Goal: Task Accomplishment & Management: Complete application form

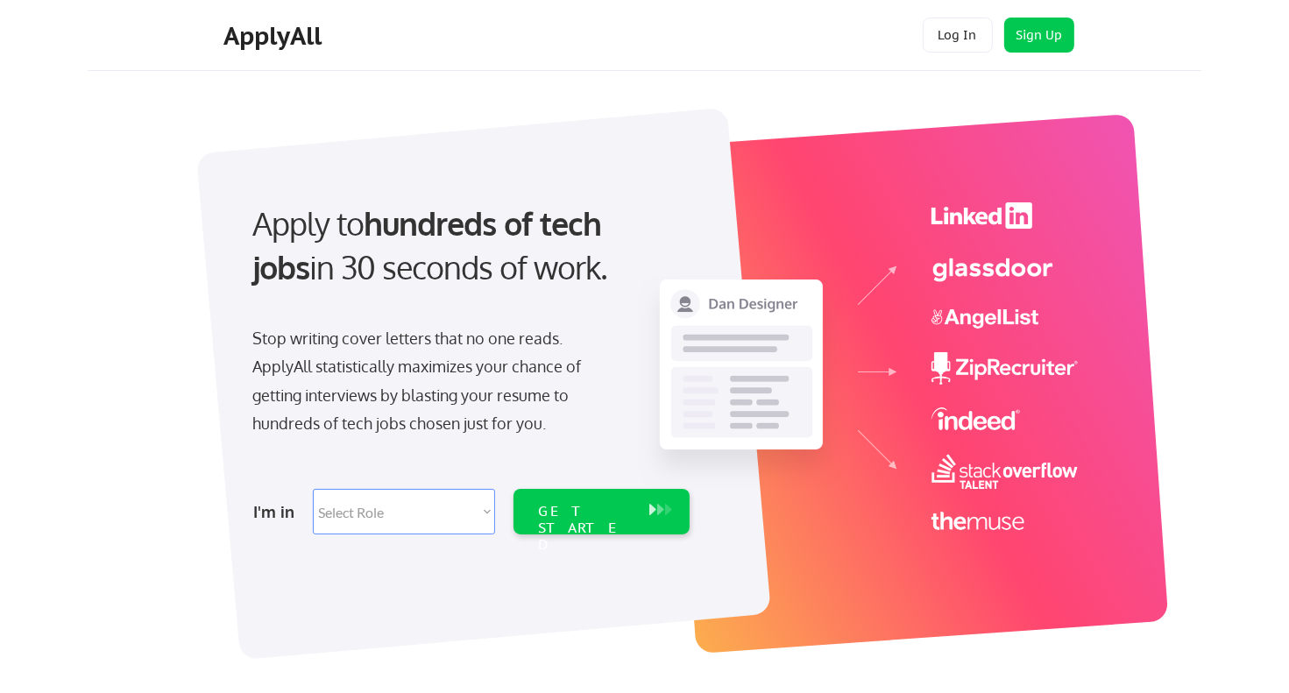
click at [486, 509] on select "Select Role Software Engineering Product Management Customer Success Sales UI/U…" at bounding box center [404, 512] width 182 height 46
select select ""marketing___comms""
click at [313, 489] on select "Select Role Software Engineering Product Management Customer Success Sales UI/U…" at bounding box center [404, 512] width 182 height 46
select select ""marketing___comms""
click at [577, 508] on div "GET STARTED" at bounding box center [585, 528] width 94 height 51
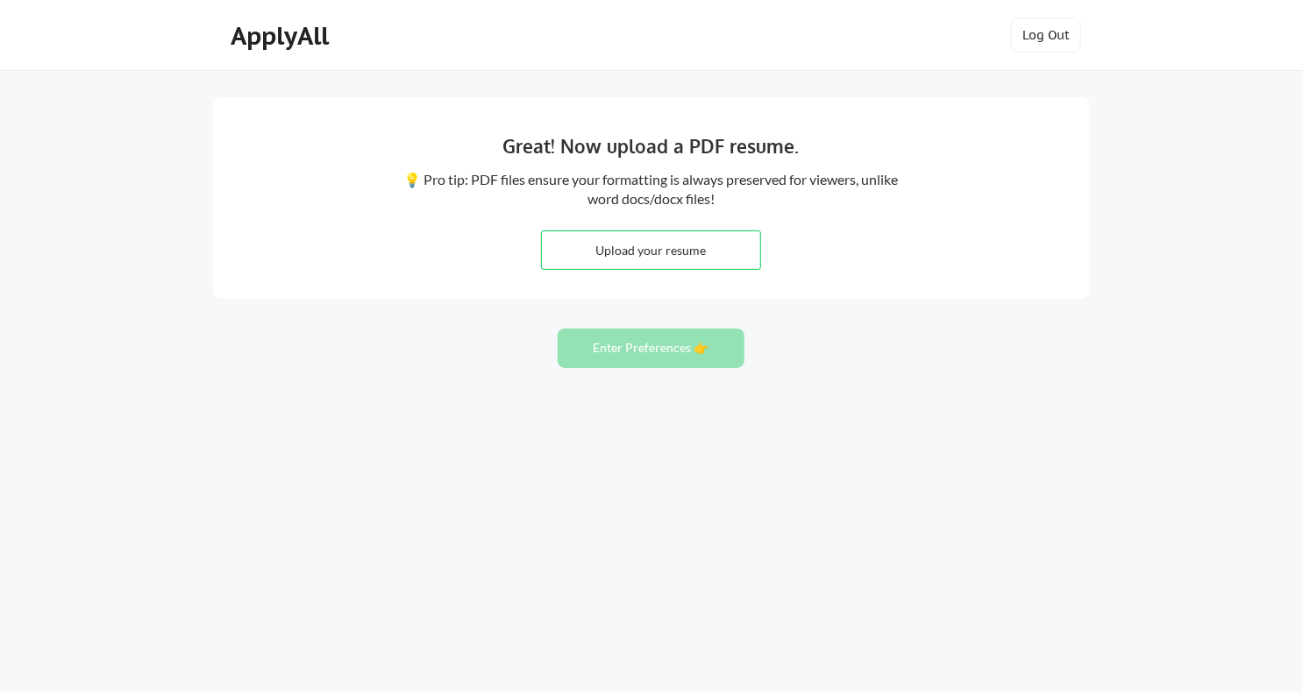
click at [645, 245] on input "file" at bounding box center [651, 250] width 218 height 38
type input "C:\fakepath\Traci Catalano Resume.pdf"
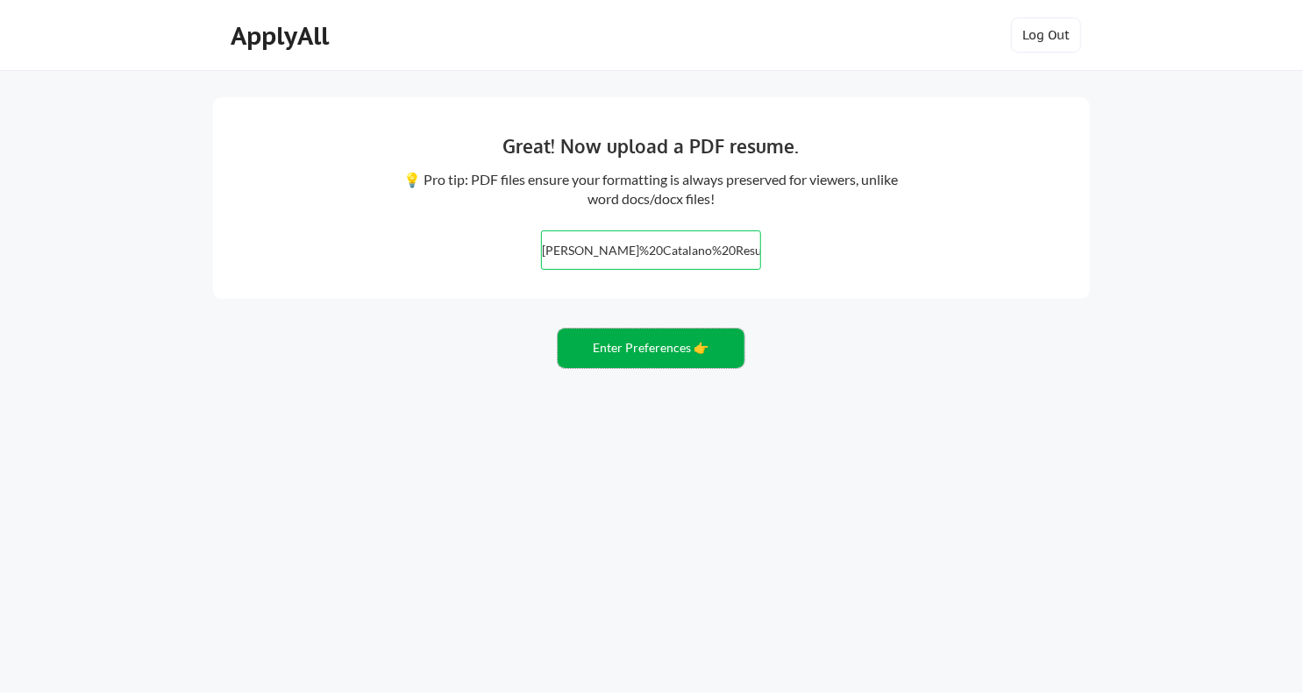
click at [653, 346] on button "Enter Preferences 👉" at bounding box center [650, 348] width 187 height 39
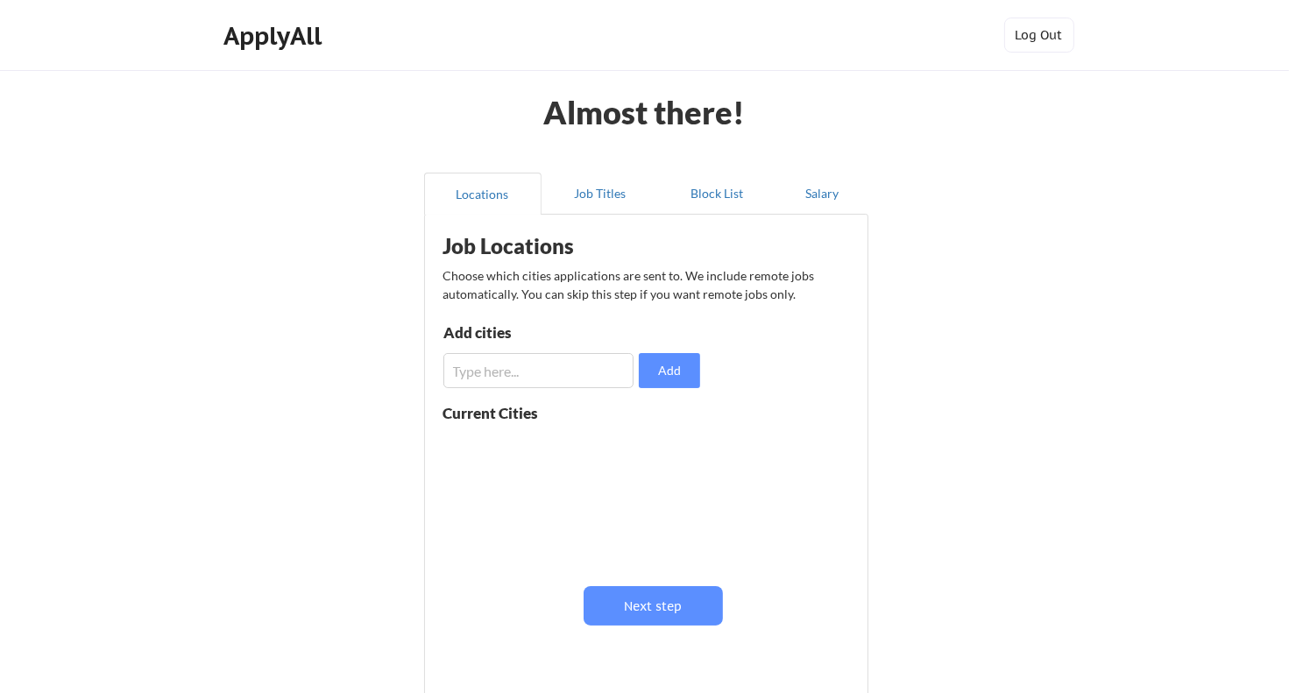
click at [495, 363] on input "input" at bounding box center [539, 370] width 190 height 35
type input "Milwaukee"
click at [670, 367] on button "Add" at bounding box center [669, 370] width 61 height 35
click at [463, 377] on input "input" at bounding box center [539, 370] width 190 height 35
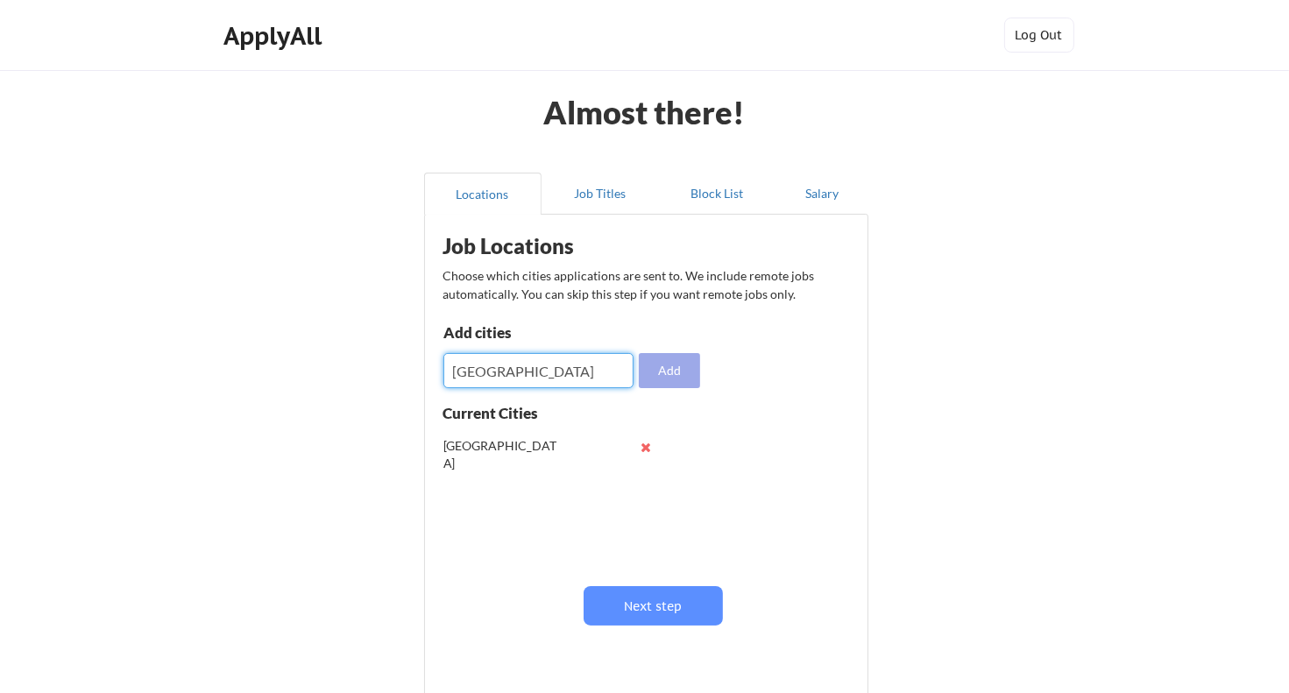
type input "Chicago"
click at [666, 367] on button "Add" at bounding box center [669, 370] width 61 height 35
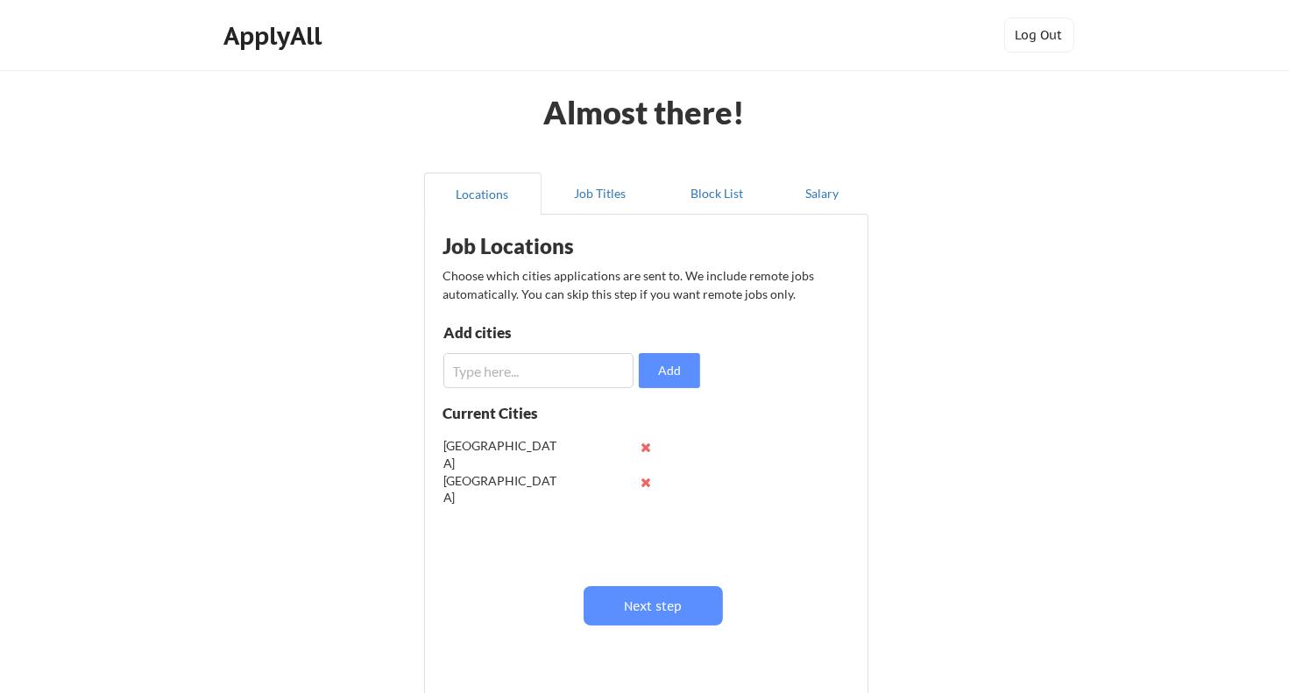
click at [459, 373] on input "input" at bounding box center [539, 370] width 190 height 35
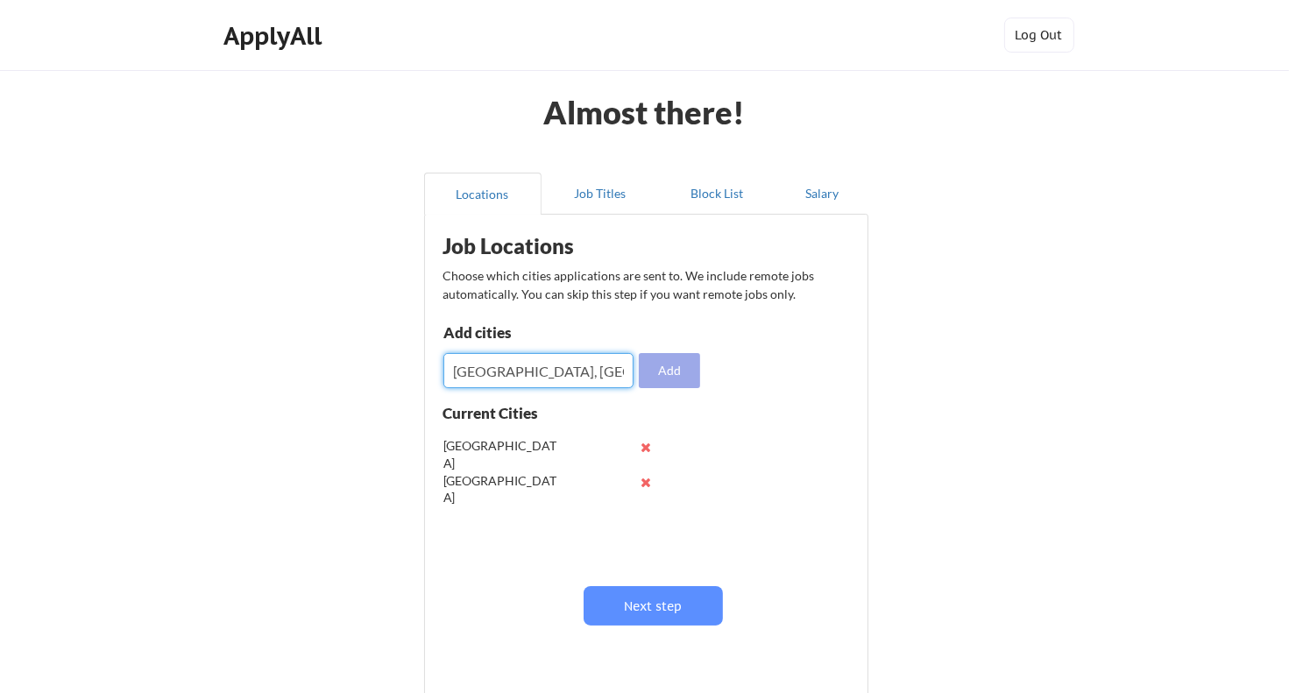
type input "Brookfield, WI"
click at [677, 369] on button "Add" at bounding box center [669, 370] width 61 height 35
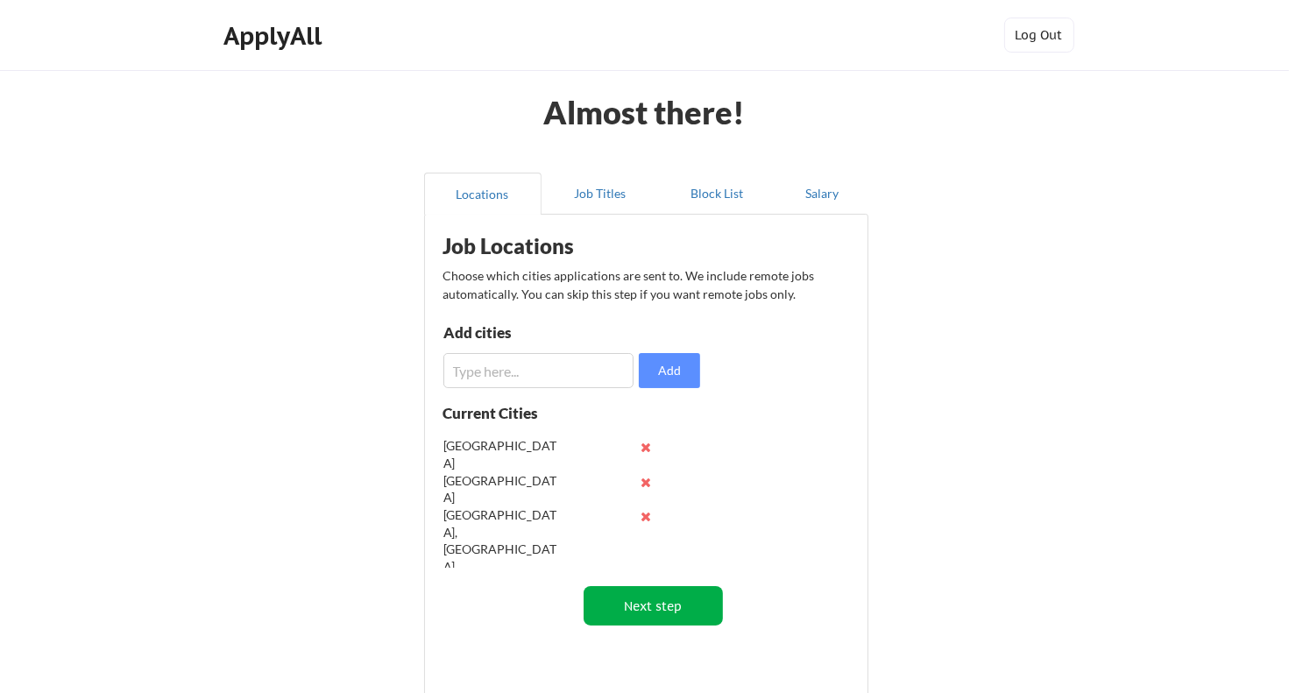
click at [652, 596] on button "Next step" at bounding box center [653, 605] width 139 height 39
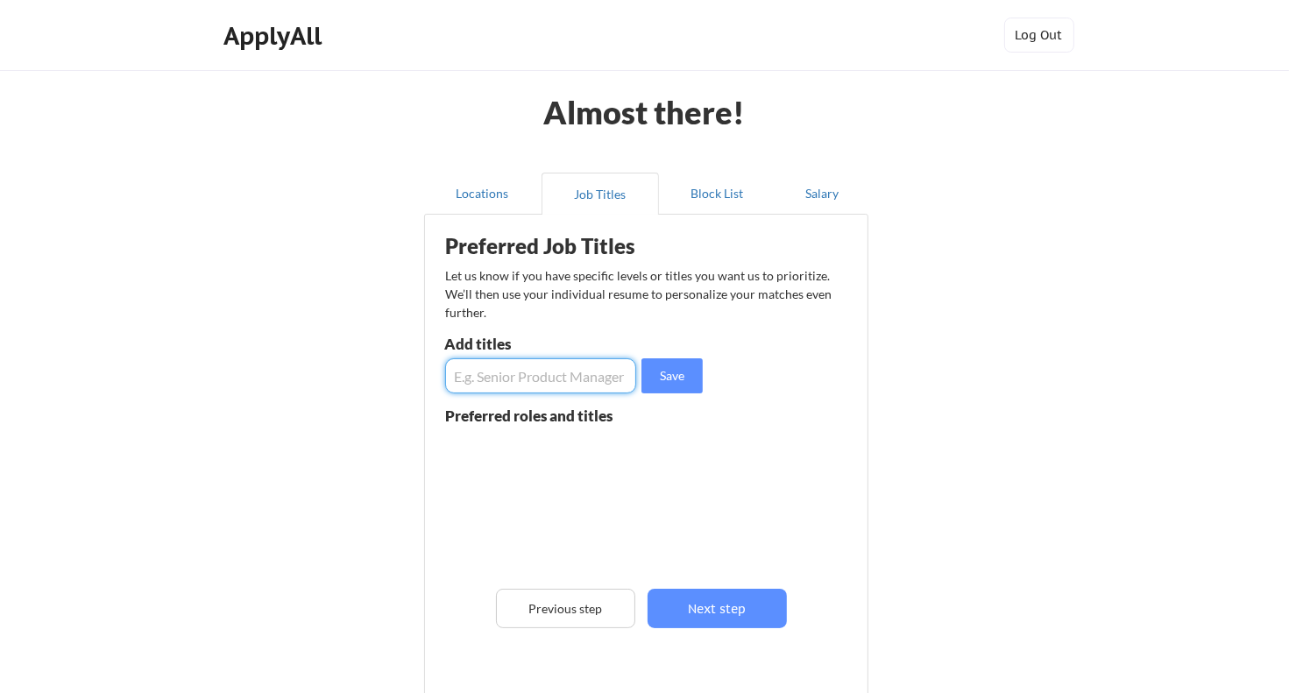
click at [512, 379] on input "input" at bounding box center [540, 375] width 191 height 35
type input "Chief Marketing Officer"
click at [673, 374] on button "Save" at bounding box center [672, 375] width 61 height 35
click at [500, 378] on input "input" at bounding box center [540, 375] width 191 height 35
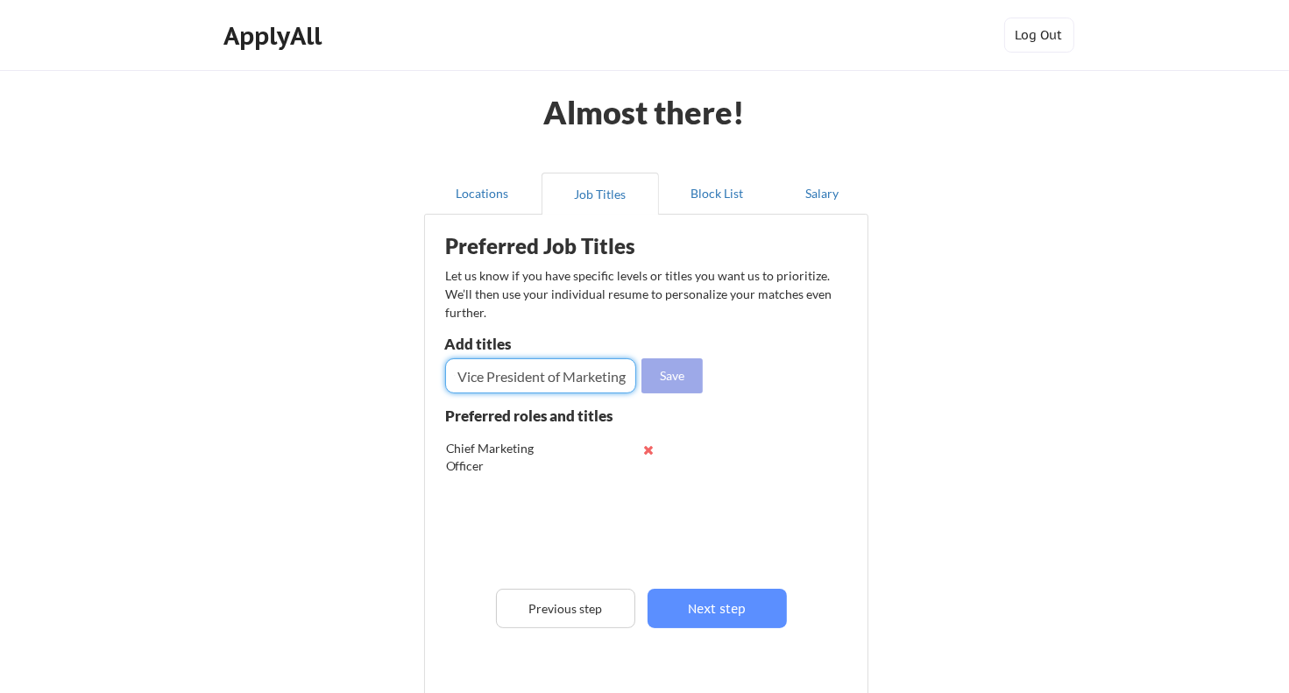
type input "Senior Vice President of Marketing"
click at [668, 374] on button "Save" at bounding box center [672, 375] width 61 height 35
click at [484, 378] on input "input" at bounding box center [540, 375] width 191 height 35
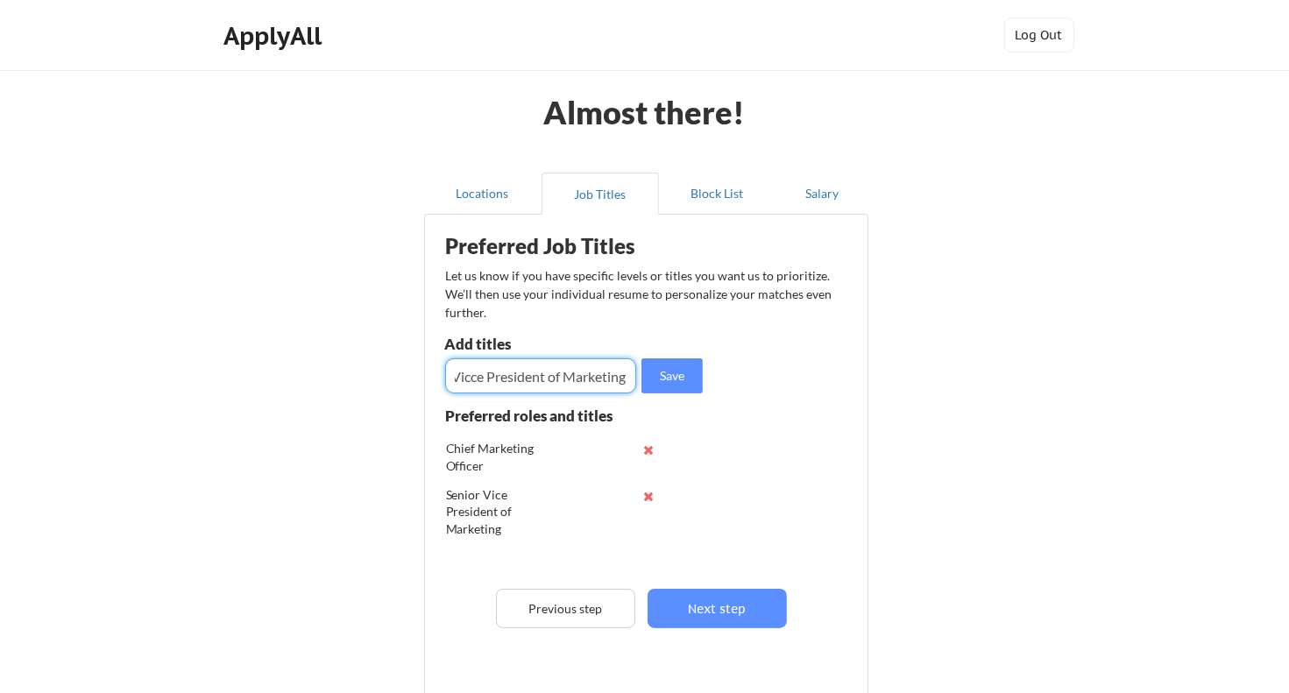
click at [474, 376] on input "input" at bounding box center [540, 375] width 191 height 35
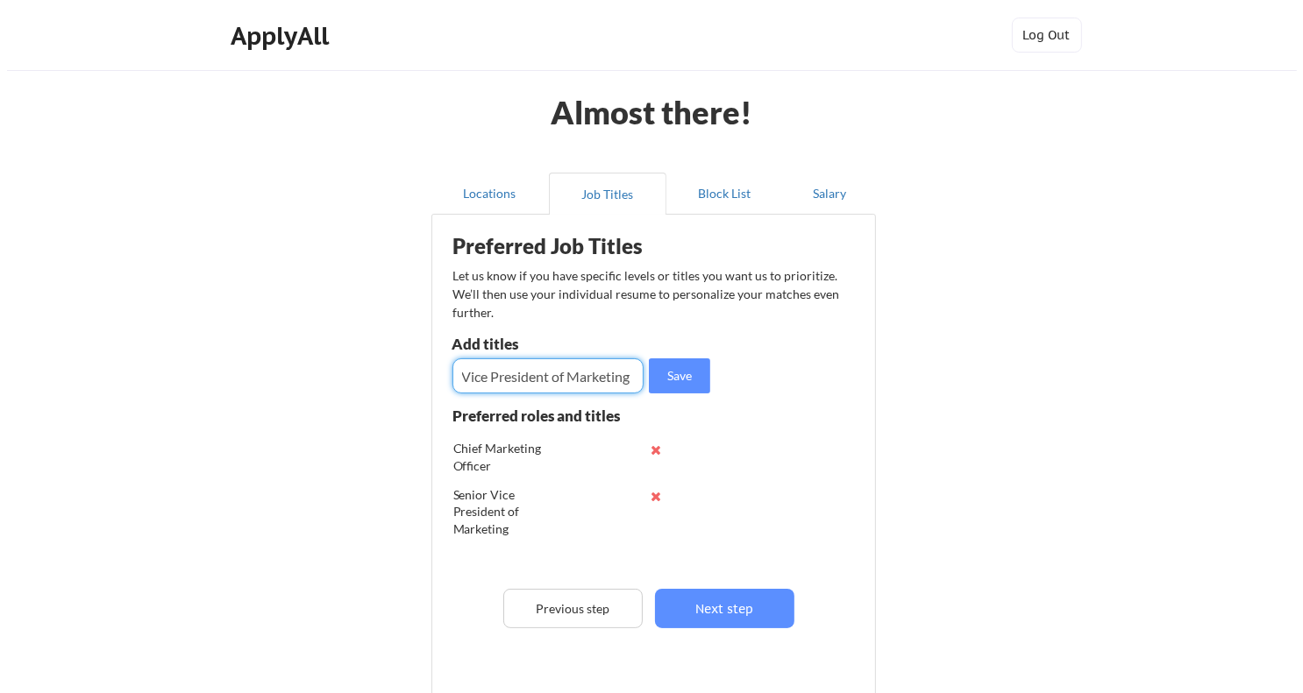
scroll to position [0, 0]
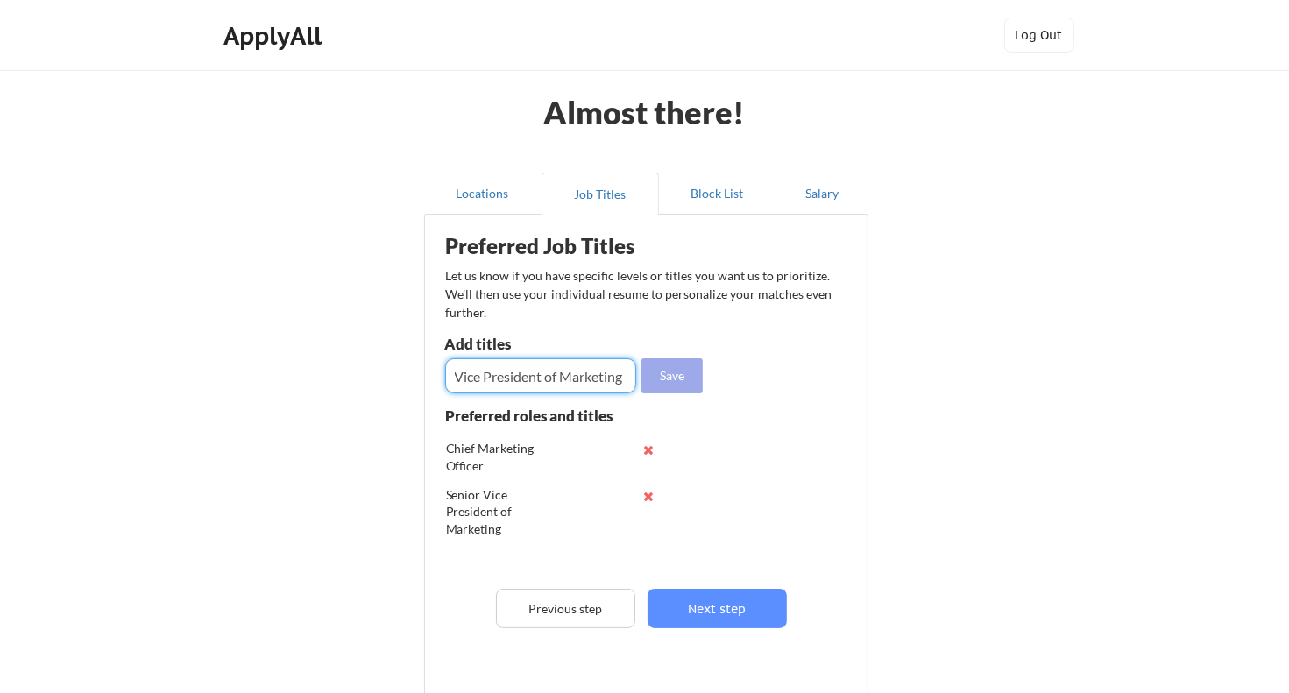
type input "Vice President of Marketing"
click at [676, 375] on button "Save" at bounding box center [672, 375] width 61 height 35
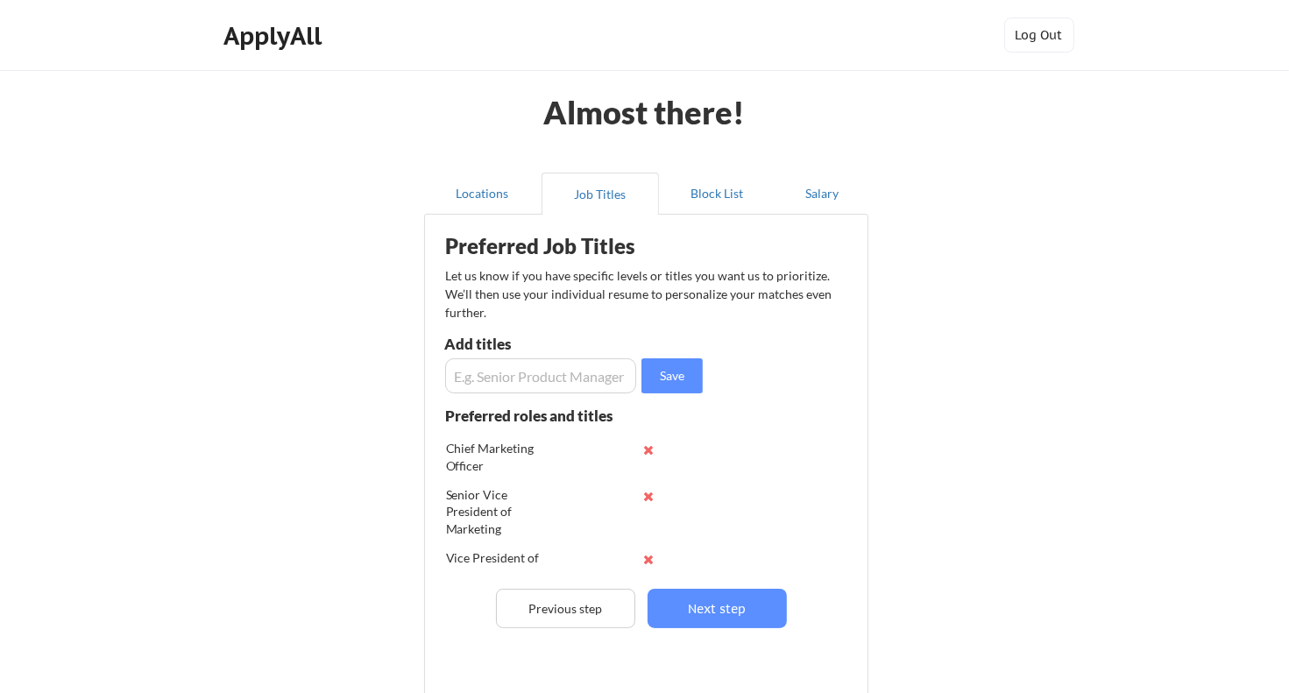
click at [491, 373] on input "input" at bounding box center [540, 375] width 191 height 35
click at [615, 375] on input "input" at bounding box center [540, 375] width 191 height 35
type input "Chief Brand Officer"
click at [678, 371] on button "Save" at bounding box center [672, 375] width 61 height 35
click at [706, 604] on button "Next step" at bounding box center [717, 608] width 139 height 39
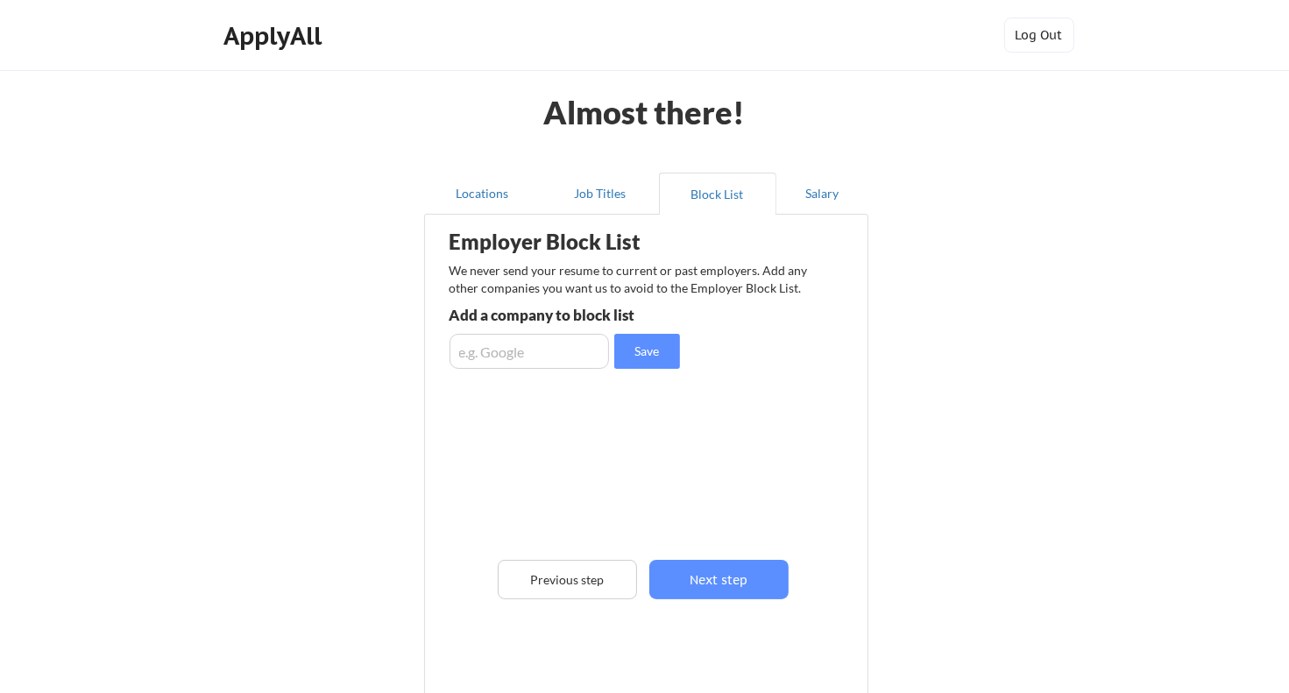
click at [468, 351] on input "input" at bounding box center [530, 351] width 160 height 35
type input "Old Republic Surety"
click at [642, 345] on button "Save" at bounding box center [647, 351] width 66 height 35
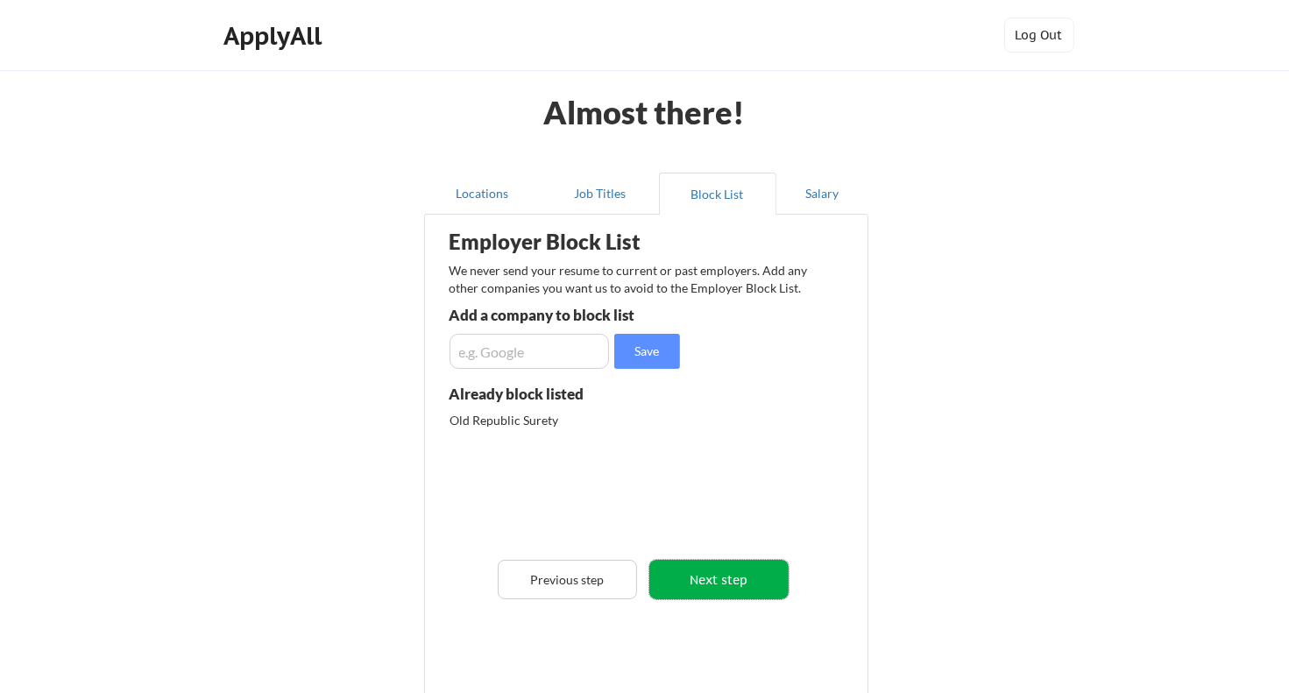
click at [712, 575] on button "Next step" at bounding box center [718, 579] width 139 height 39
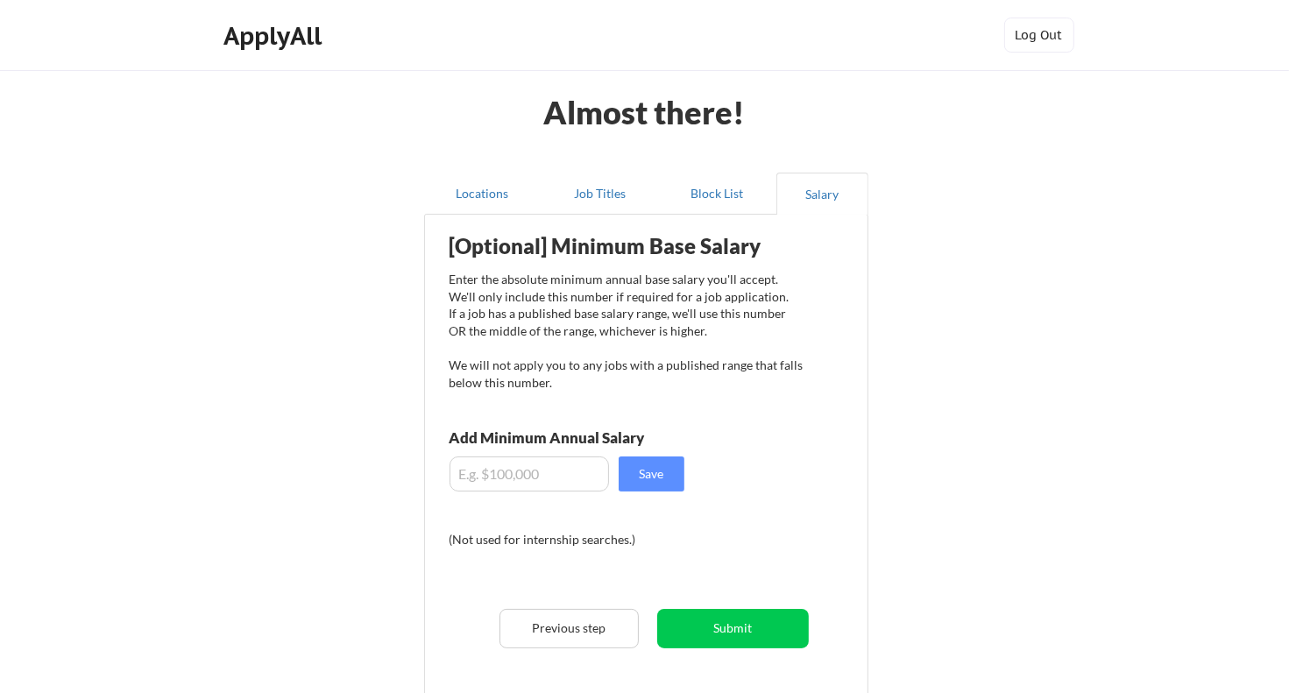
click at [499, 472] on input "input" at bounding box center [530, 474] width 160 height 35
type input "$250,000"
click at [653, 472] on button "Save" at bounding box center [652, 474] width 66 height 35
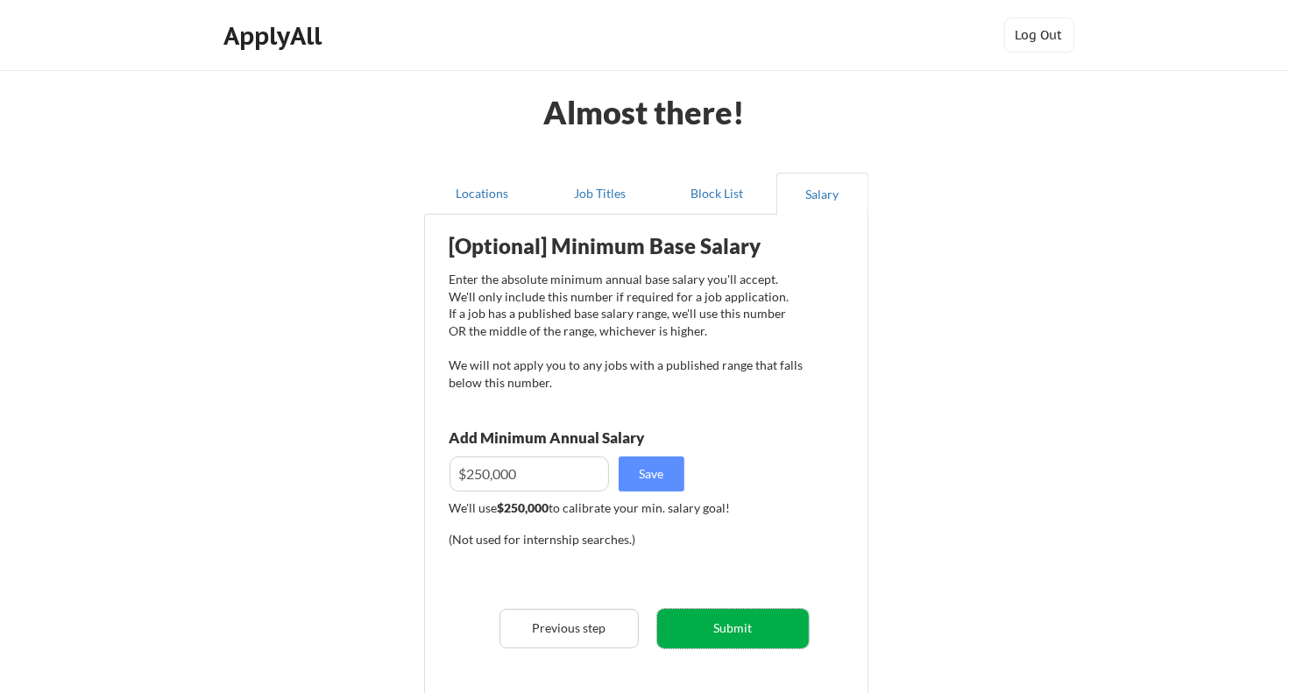
click at [736, 626] on button "Submit" at bounding box center [733, 628] width 152 height 39
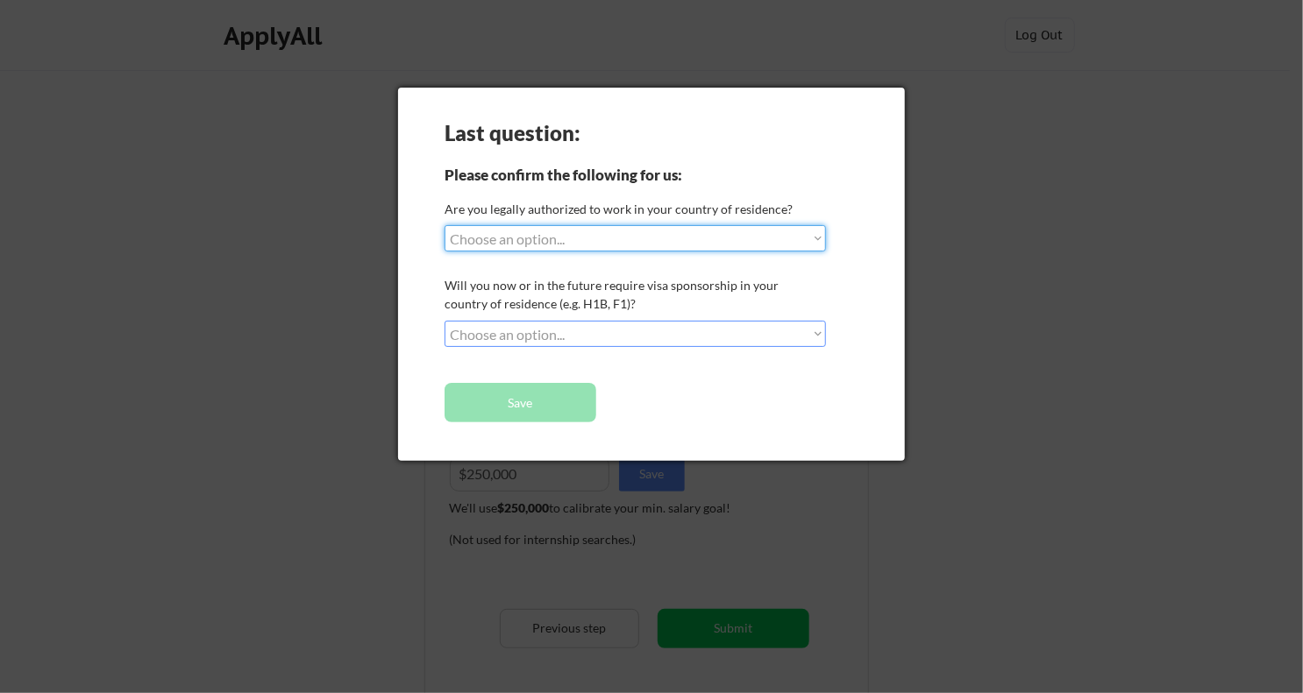
click at [813, 238] on select "Choose an option... Yes, I am a US Citizen Yes, I am a Canadian Citizen Yes, I …" at bounding box center [634, 238] width 381 height 26
select select ""yes__i_am_a_us_citizen""
click at [444, 225] on select "Choose an option... Yes, I am a US Citizen Yes, I am a Canadian Citizen Yes, I …" at bounding box center [634, 238] width 381 height 26
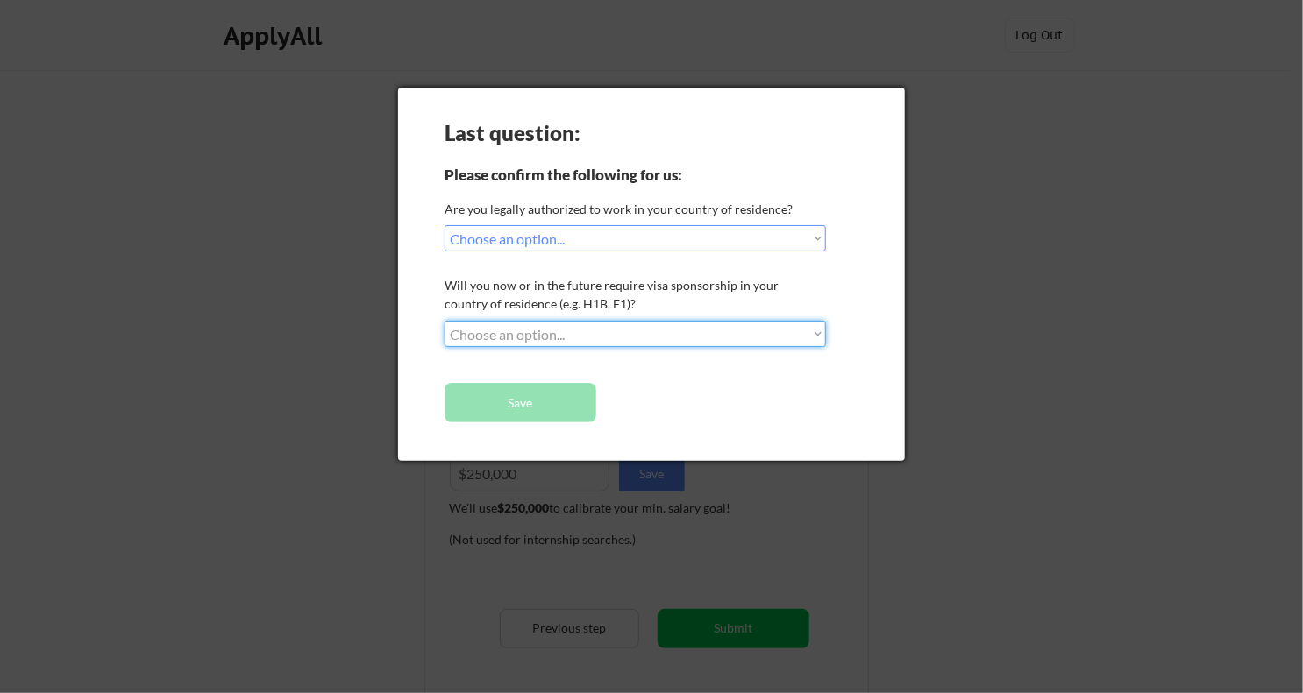
click at [814, 329] on select "Choose an option... No, I will not need sponsorship Yes, I will need sponsorship" at bounding box center [634, 334] width 381 height 26
select select ""no__i_will_not_need_sponsorship""
click at [444, 321] on select "Choose an option... No, I will not need sponsorship Yes, I will need sponsorship" at bounding box center [634, 334] width 381 height 26
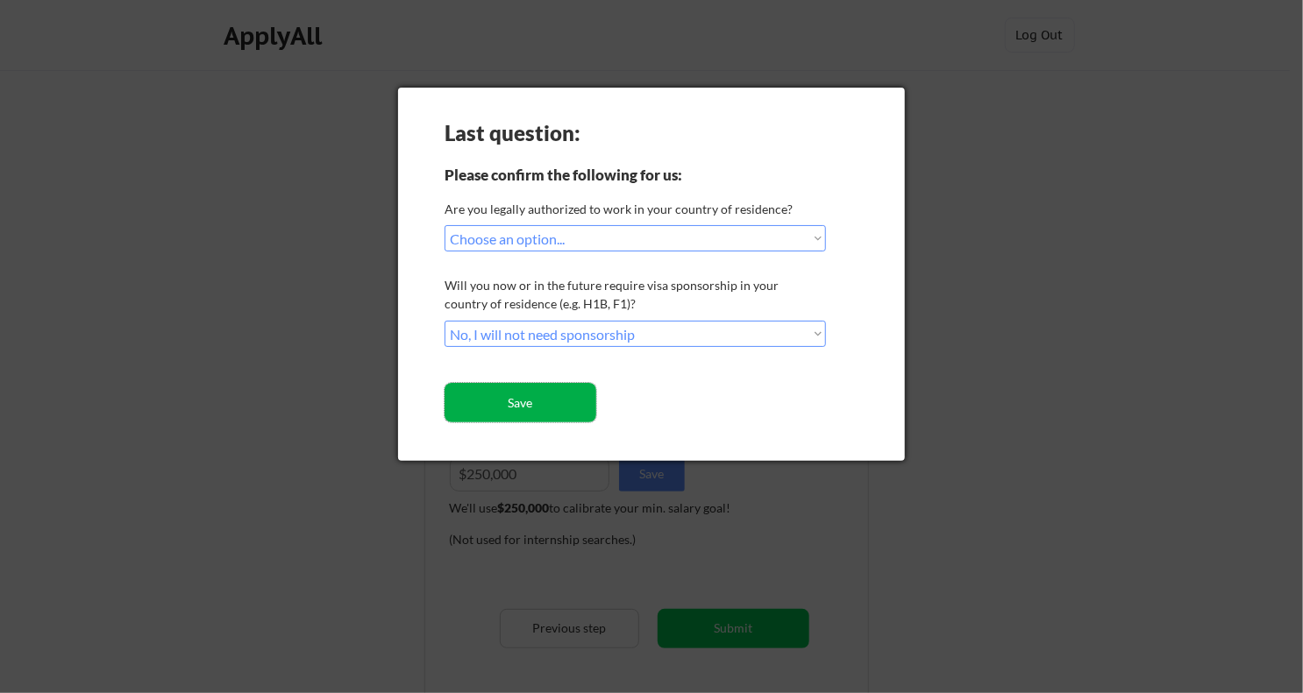
click at [526, 402] on button "Save" at bounding box center [520, 402] width 152 height 39
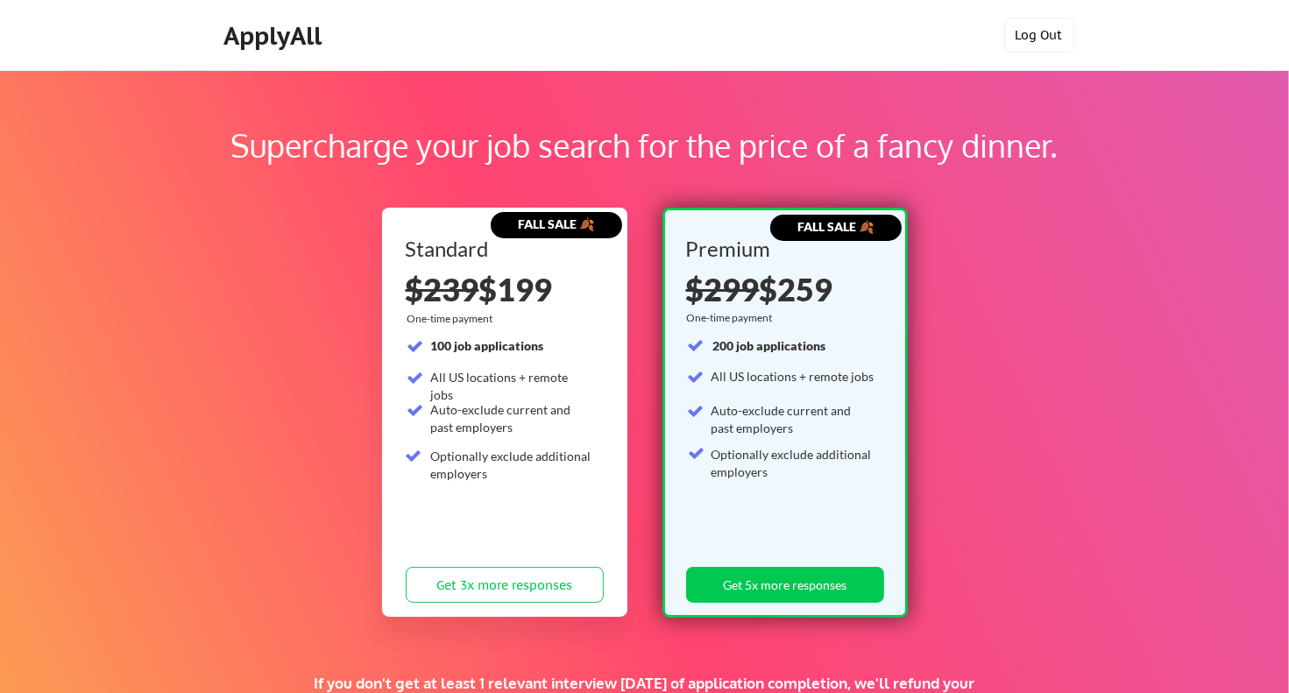
click at [1038, 36] on button "Log Out" at bounding box center [1039, 35] width 70 height 35
